Goal: Find contact information: Find contact information

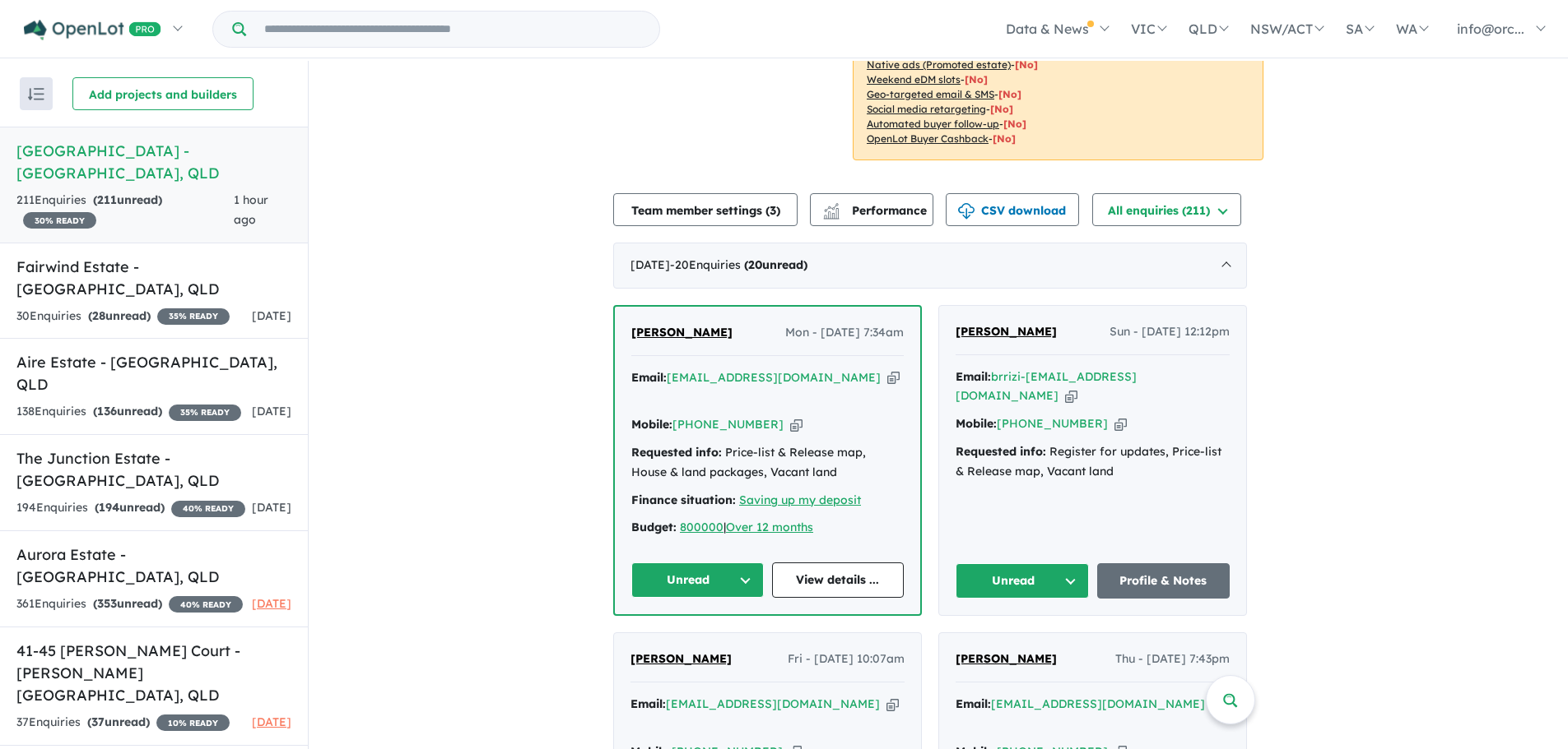
scroll to position [535, 0]
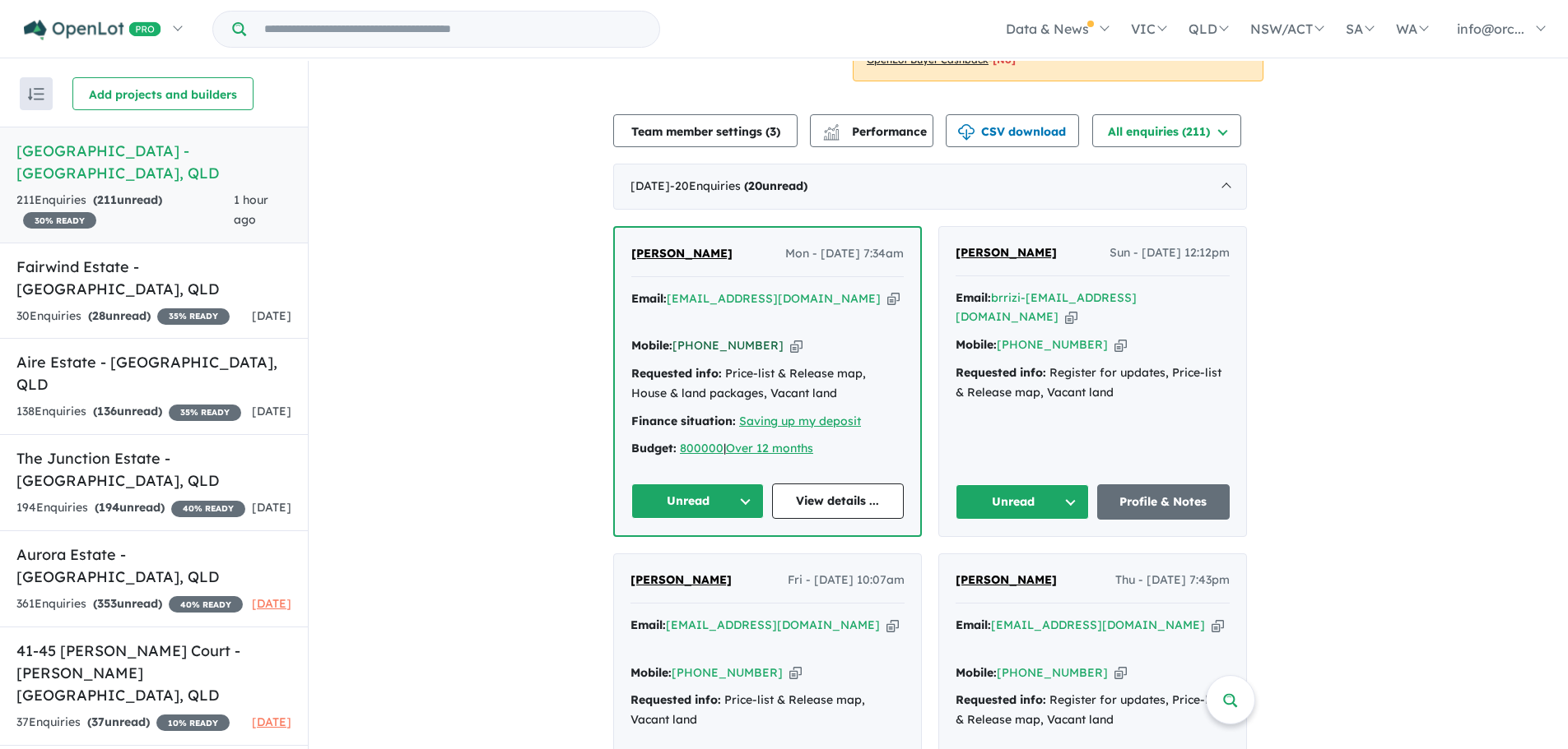
drag, startPoint x: 769, startPoint y: 323, endPoint x: 704, endPoint y: 330, distance: 65.4
click at [704, 336] on div "Mobile: [PHONE_NUMBER] Copied!" at bounding box center [768, 346] width 273 height 19
copy link "480 139 533"
click at [833, 305] on div "Email: dhavalrupareliya29@gmail.com Copied!" at bounding box center [768, 309] width 273 height 40
drag, startPoint x: 857, startPoint y: 274, endPoint x: 675, endPoint y: 281, distance: 182.1
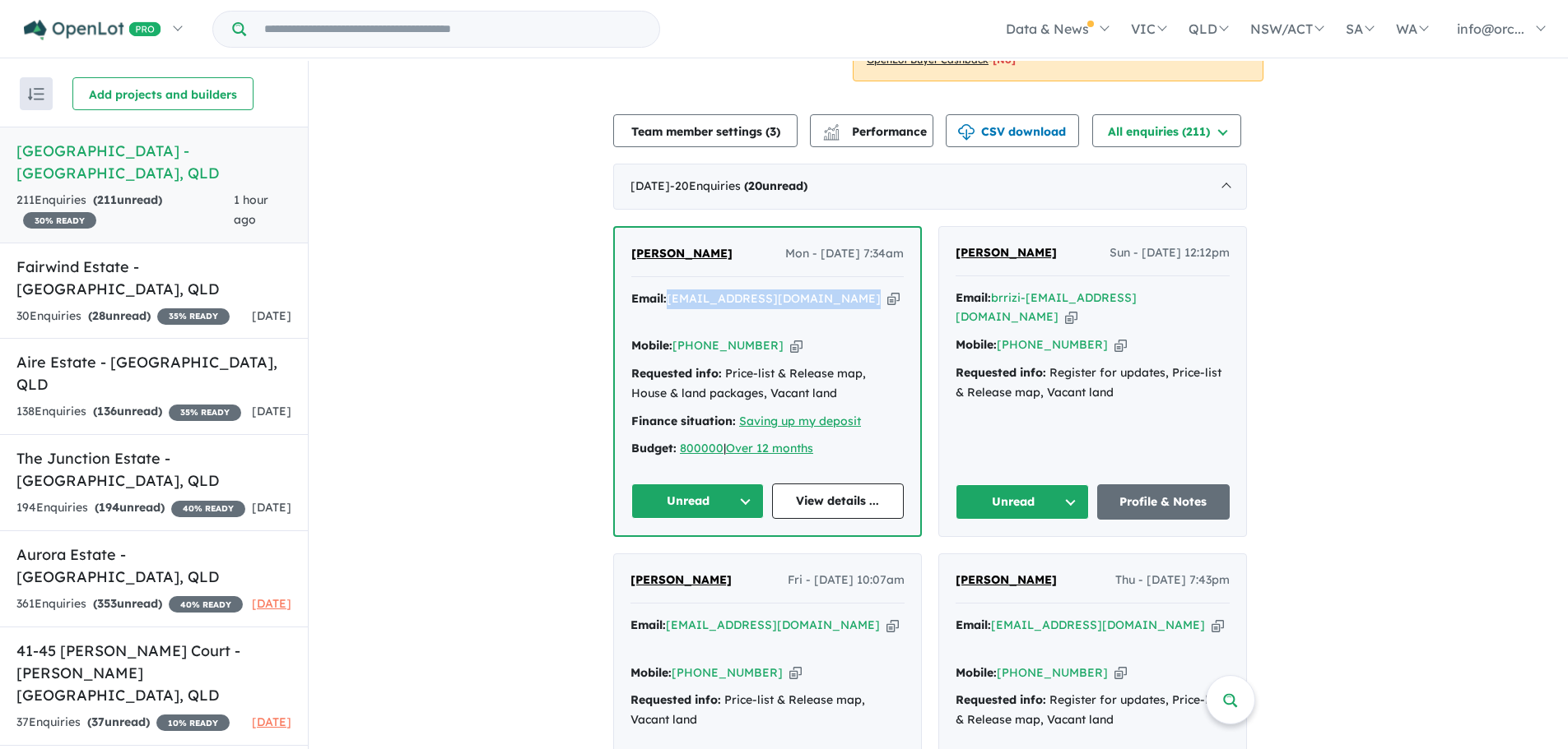
click at [675, 289] on div "Email: dhavalrupareliya29@gmail.com Copied!" at bounding box center [768, 309] width 273 height 40
copy a%20Alto%20Estate%20-%20Park%20Ridge"] "[EMAIL_ADDRESS][DOMAIN_NAME]"
click at [127, 307] on div "30 Enquir ies ( 28 unread) 35 % READY" at bounding box center [123, 317] width 213 height 19
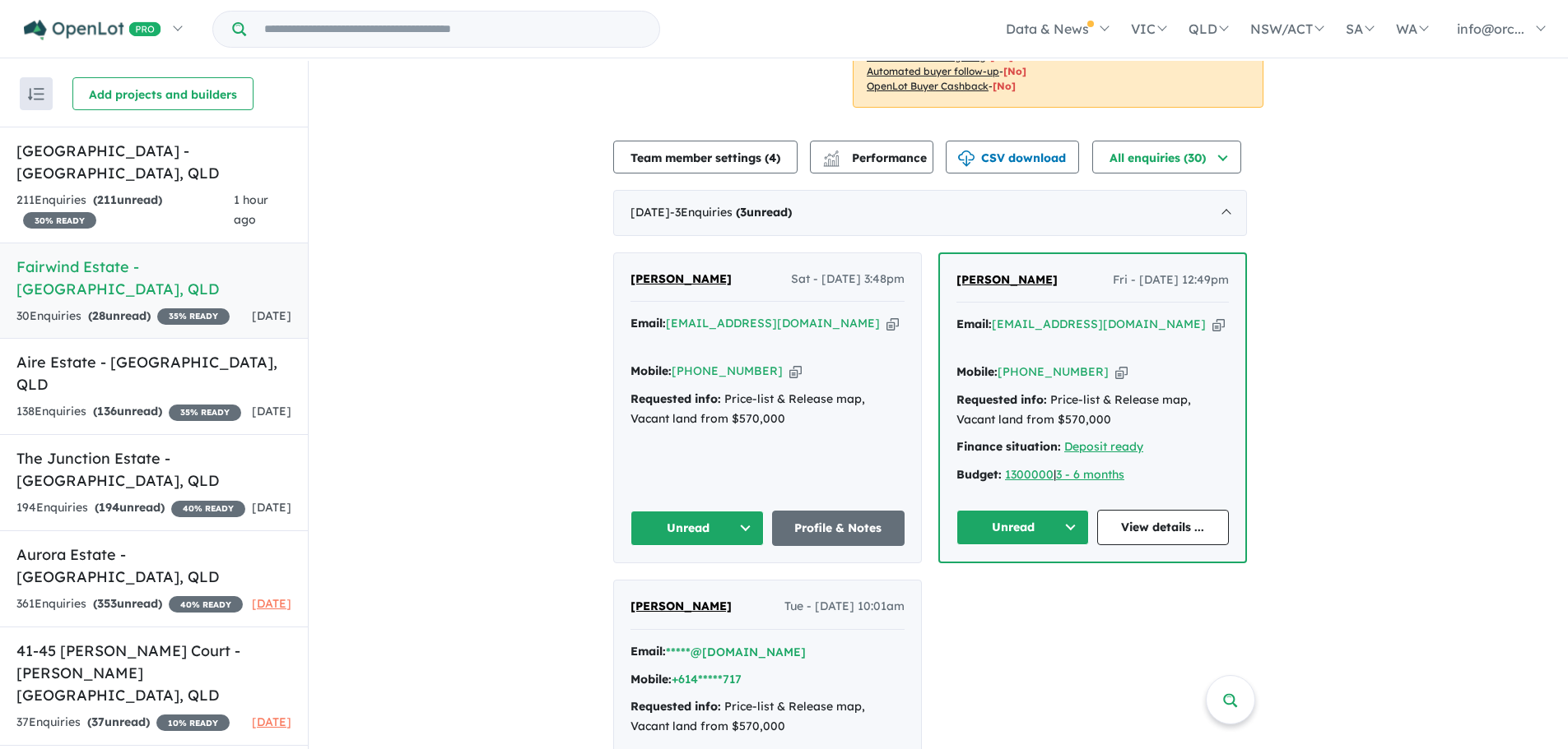
scroll to position [494, 0]
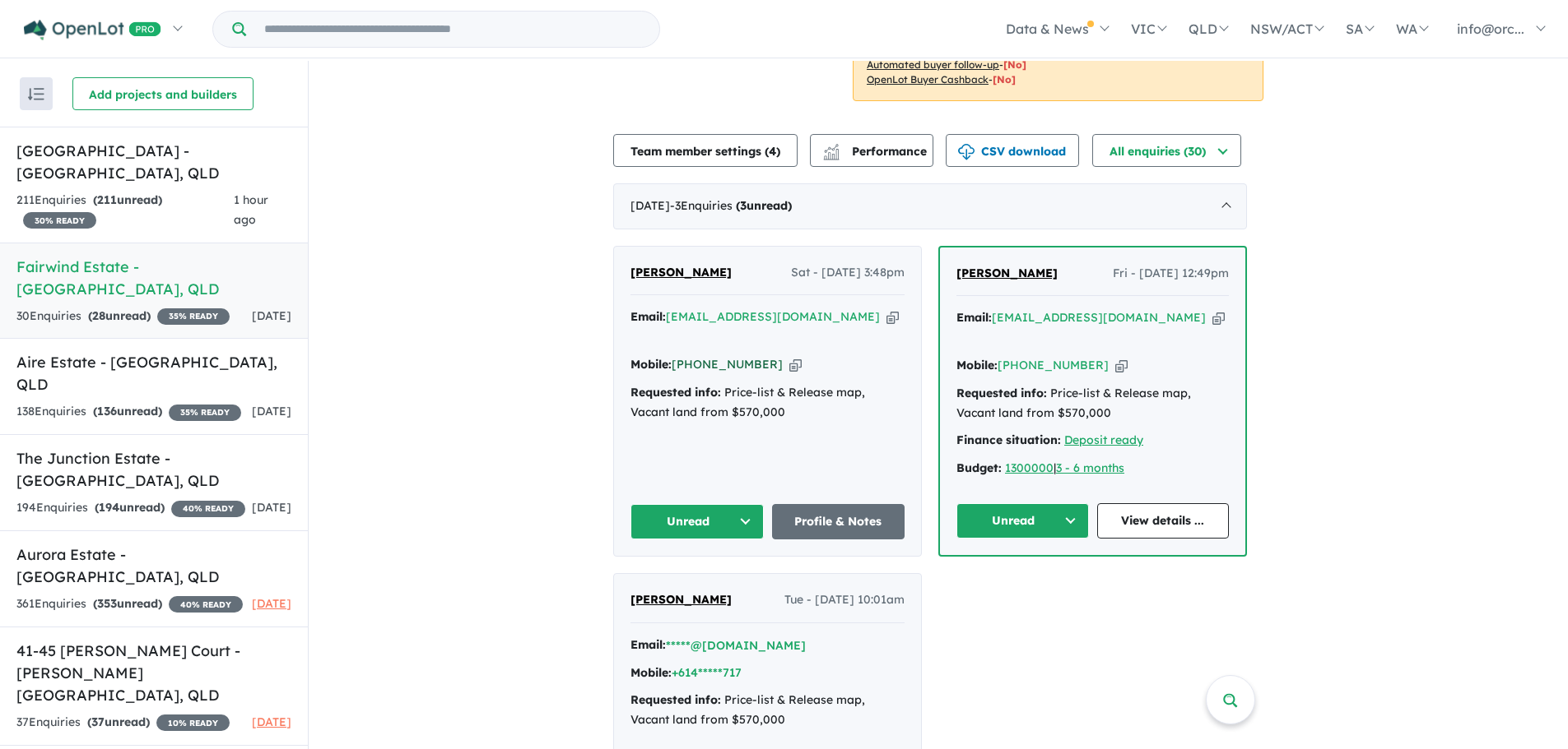
drag, startPoint x: 766, startPoint y: 344, endPoint x: 703, endPoint y: 348, distance: 63.1
click at [703, 356] on div "Mobile: +61 412 227 181 Copied!" at bounding box center [767, 365] width 274 height 19
copy link "412 227 181"
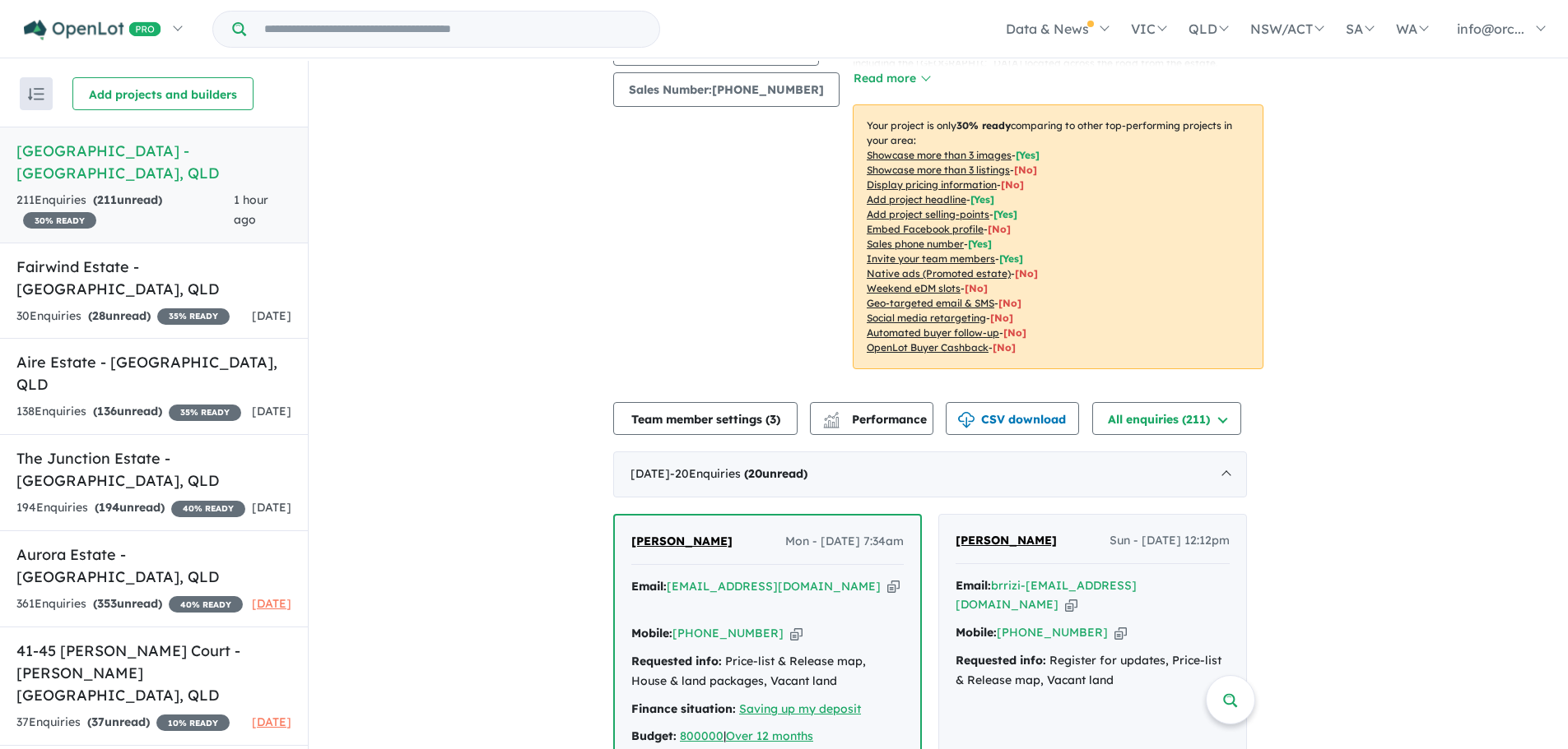
scroll to position [411, 0]
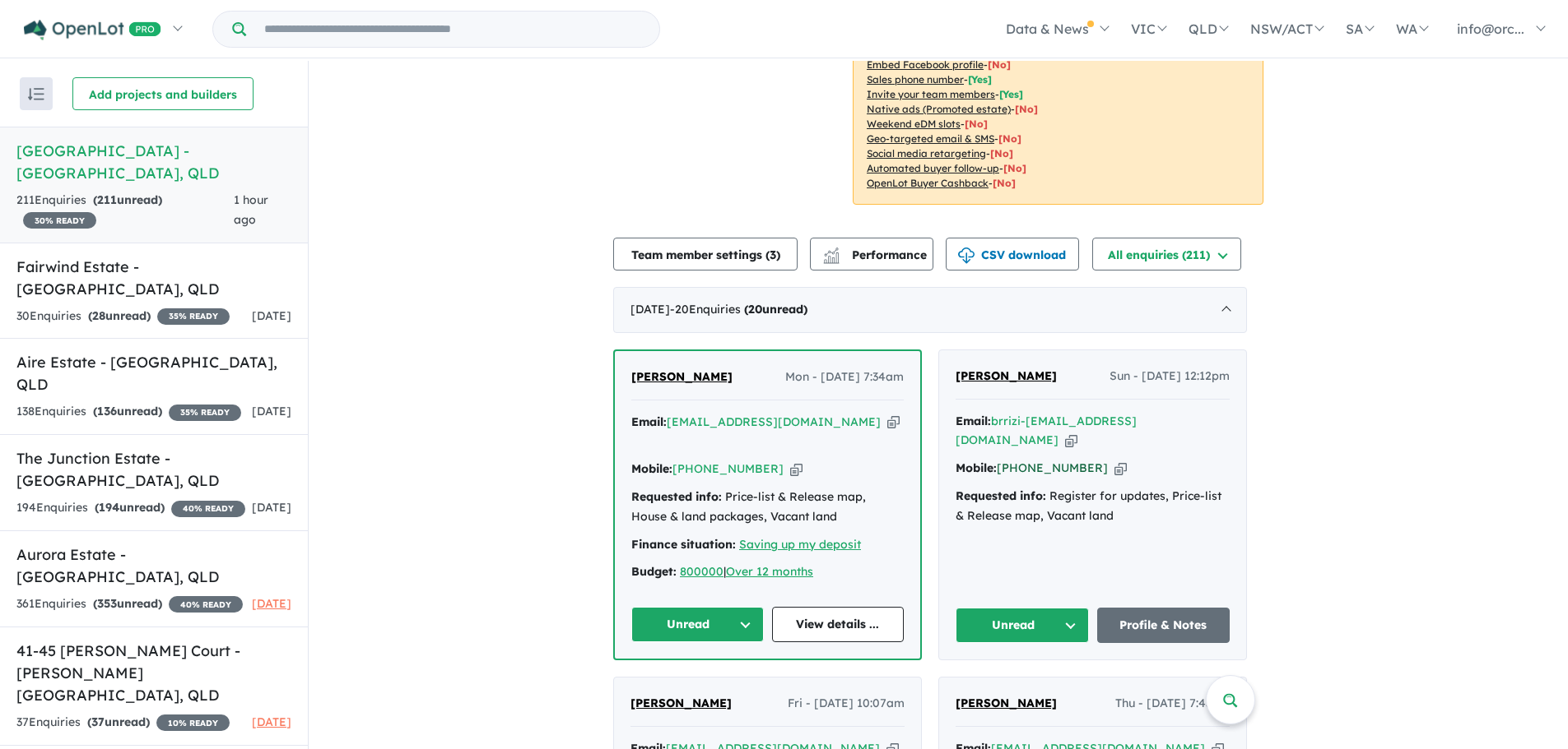
drag, startPoint x: 1096, startPoint y: 426, endPoint x: 1018, endPoint y: 427, distance: 78.0
click at [1018, 459] on div "Mobile: [PHONE_NUMBER] Copied!" at bounding box center [1091, 468] width 274 height 19
copy link "1 426 133 400"
